Goal: Information Seeking & Learning: Check status

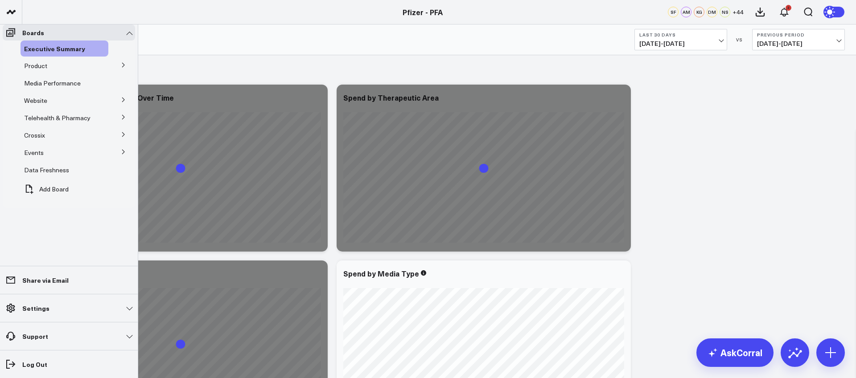
click at [49, 87] on span "Media Performance" at bounding box center [52, 83] width 57 height 8
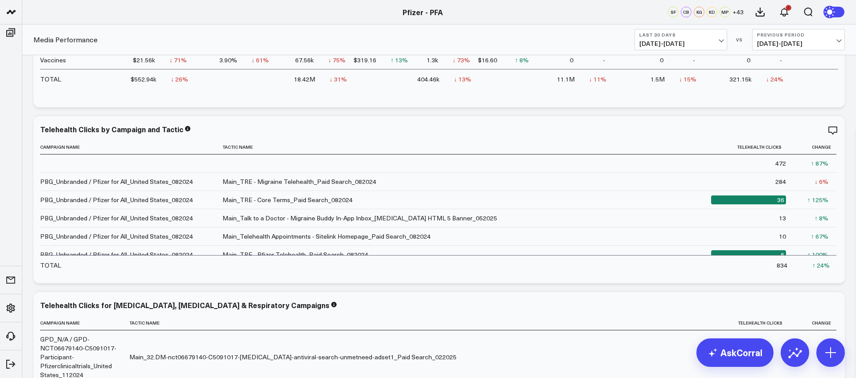
scroll to position [1248, 0]
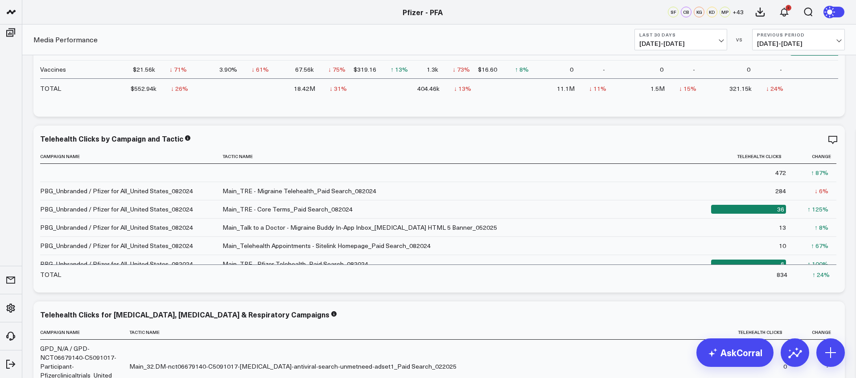
click at [655, 43] on span "[DATE] - [DATE]" at bounding box center [680, 43] width 83 height 7
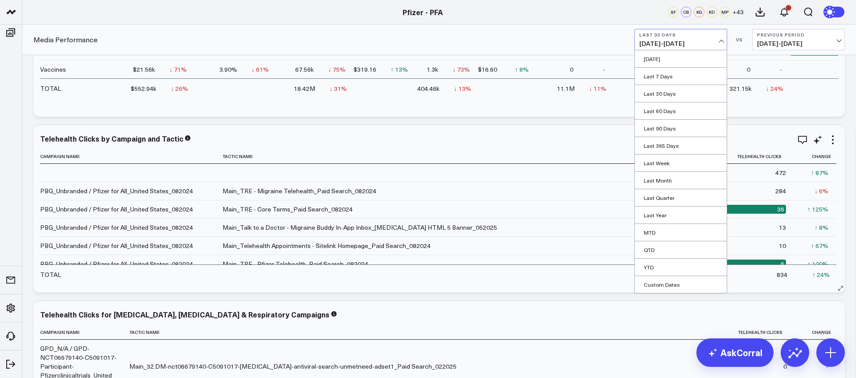
click at [672, 144] on link "Last 365 Days" at bounding box center [681, 145] width 92 height 17
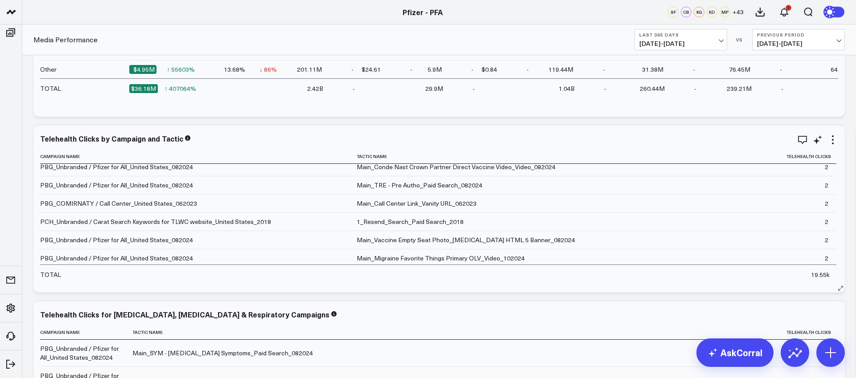
scroll to position [1698, 0]
click at [0, 0] on icon at bounding box center [0, 0] width 0 height 0
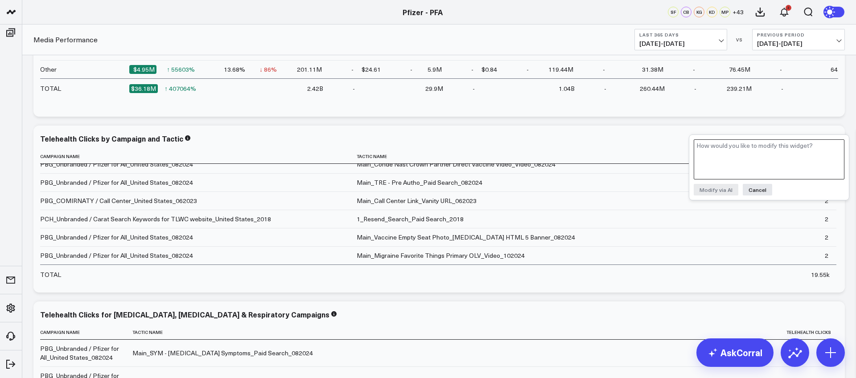
click at [803, 160] on textarea at bounding box center [768, 159] width 151 height 40
type textarea "Add column for Mediea Type"
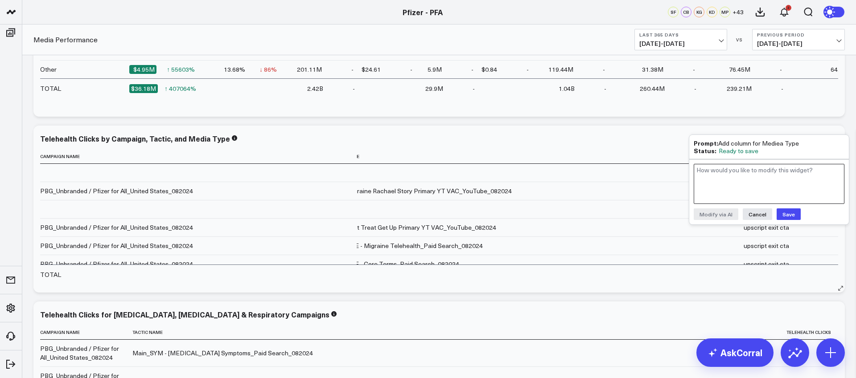
scroll to position [0, 60]
click at [757, 217] on button "Cancel" at bounding box center [756, 215] width 29 height 12
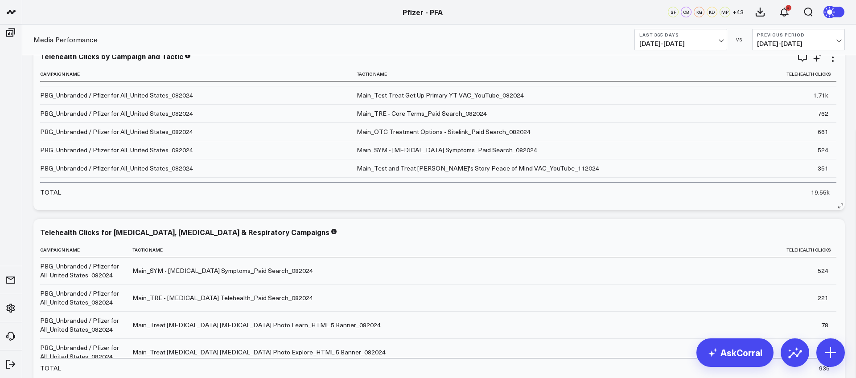
scroll to position [5, 0]
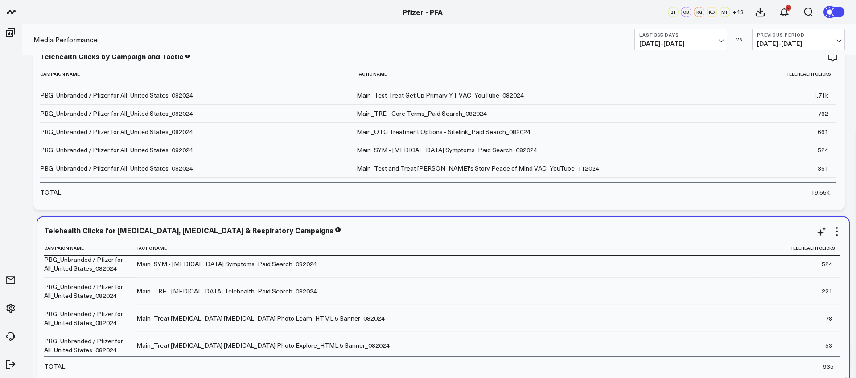
drag, startPoint x: 114, startPoint y: 273, endPoint x: 118, endPoint y: 271, distance: 4.6
click at [118, 271] on div "PBG_Unbranded / Pfizer for All_United States_082024" at bounding box center [86, 264] width 84 height 18
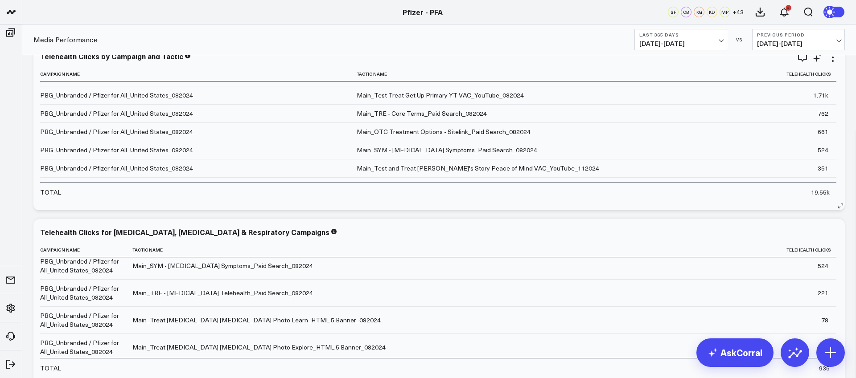
click at [116, 93] on div "PBG_Unbranded / Pfizer for All_United States_082024" at bounding box center [116, 95] width 153 height 9
